Goal: Check status: Check status

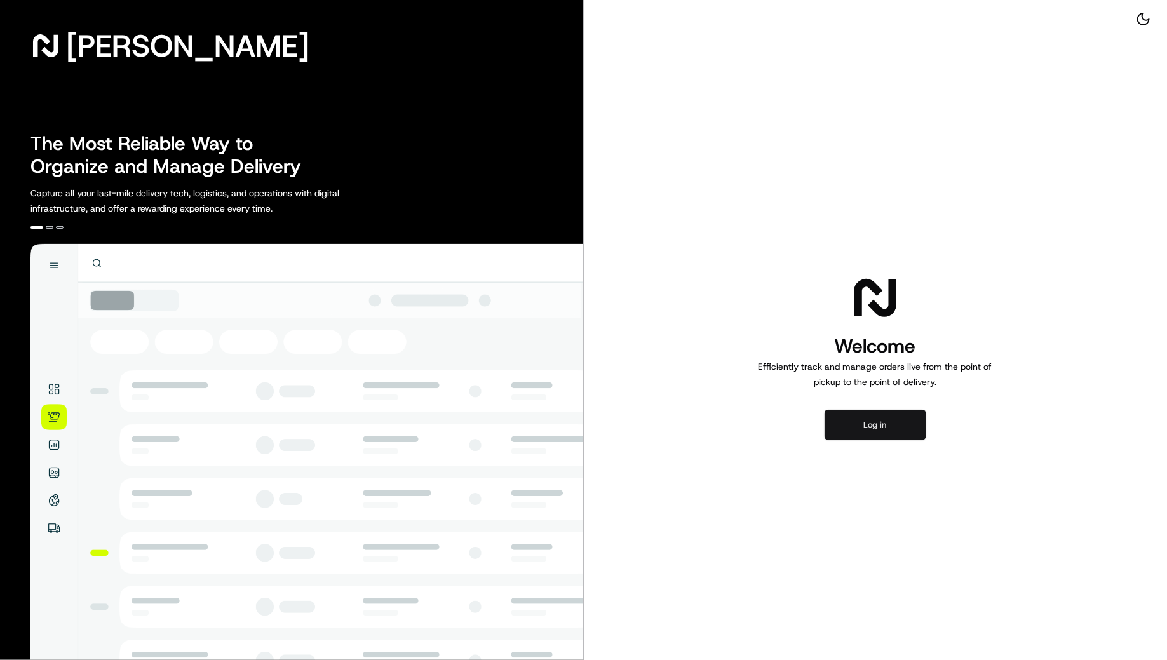
click at [857, 427] on button "Log in" at bounding box center [875, 425] width 102 height 30
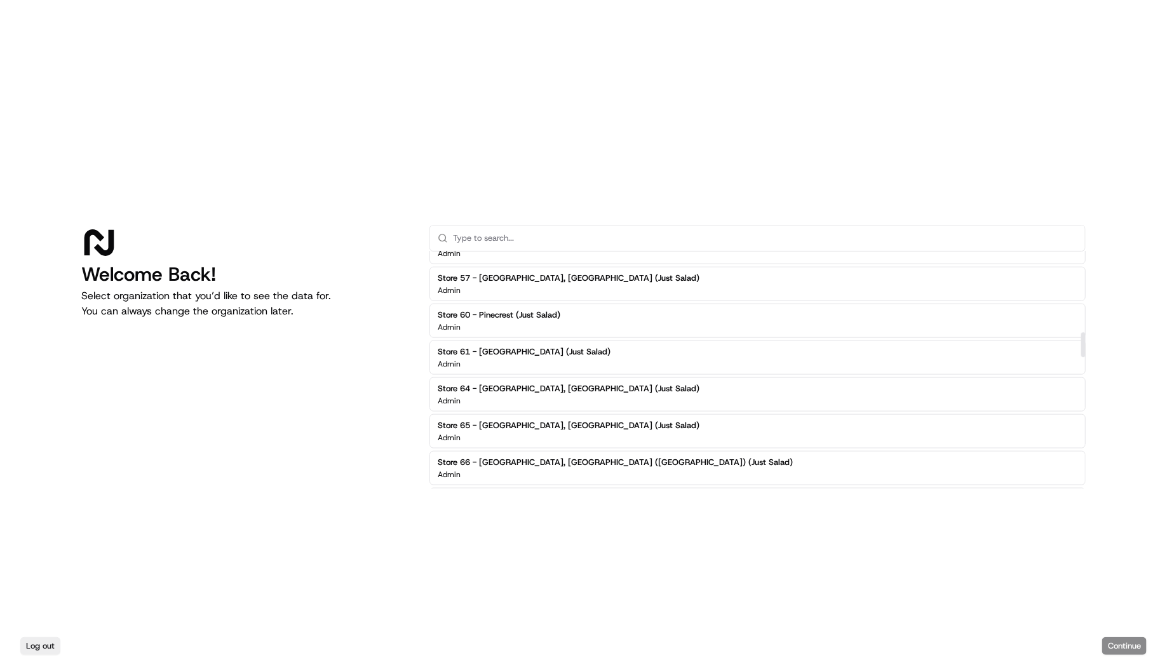
scroll to position [766, 0]
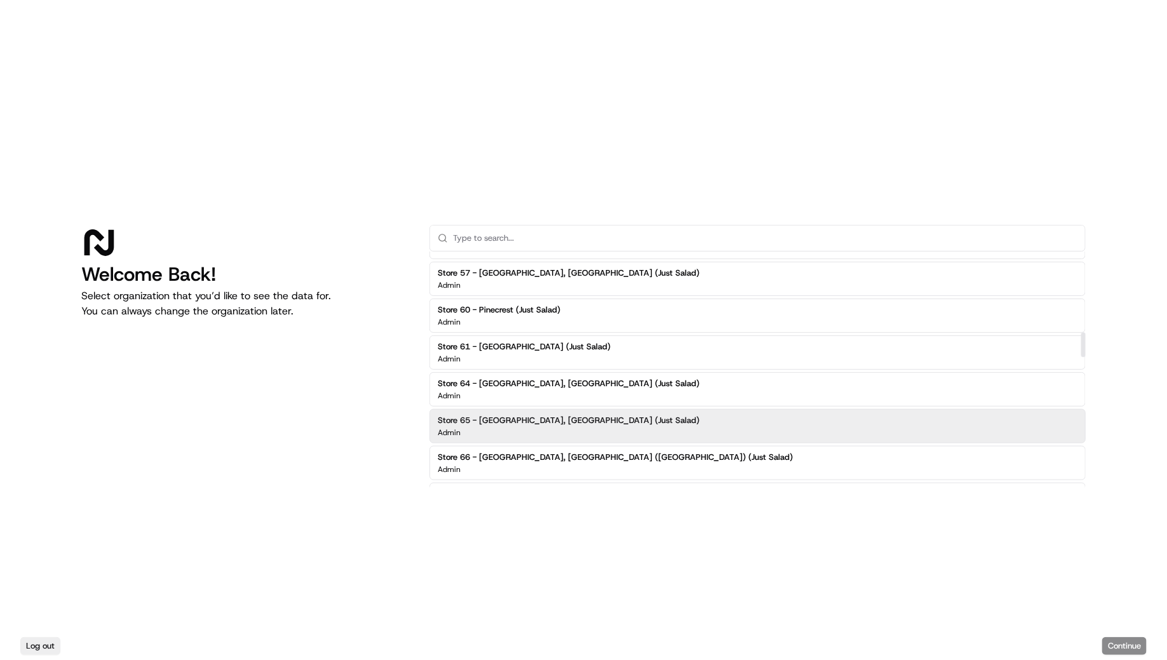
click at [517, 415] on h2 "Store 65 - [GEOGRAPHIC_DATA], [GEOGRAPHIC_DATA] (Just Salad)" at bounding box center [569, 420] width 262 height 11
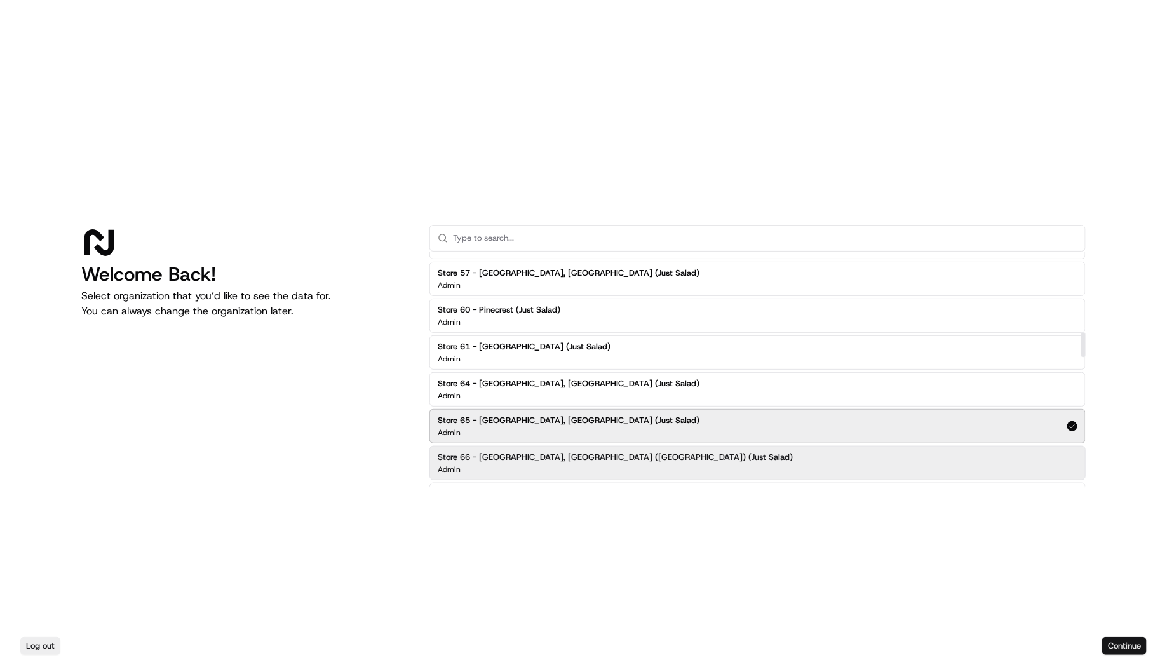
click at [1113, 640] on button "Continue" at bounding box center [1124, 646] width 44 height 18
